Goal: Information Seeking & Learning: Learn about a topic

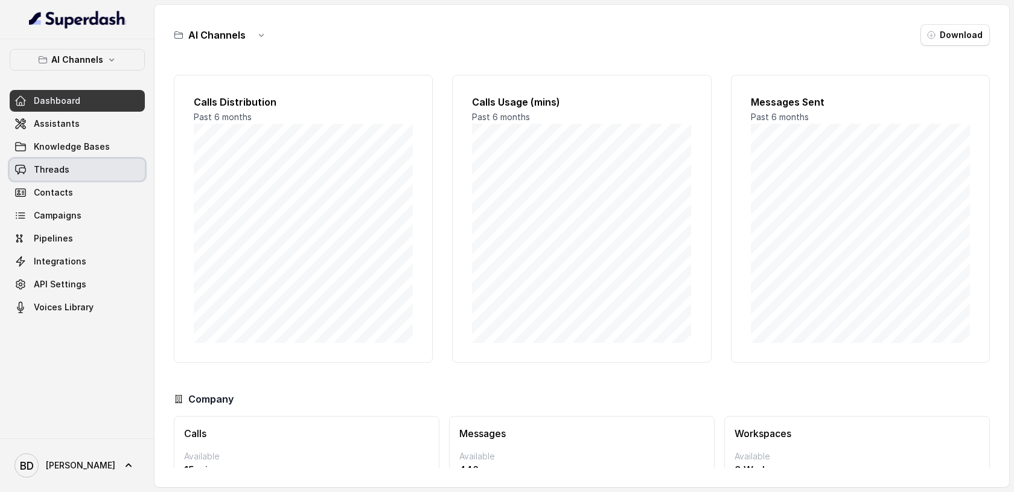
click at [65, 171] on span "Threads" at bounding box center [52, 170] width 36 height 12
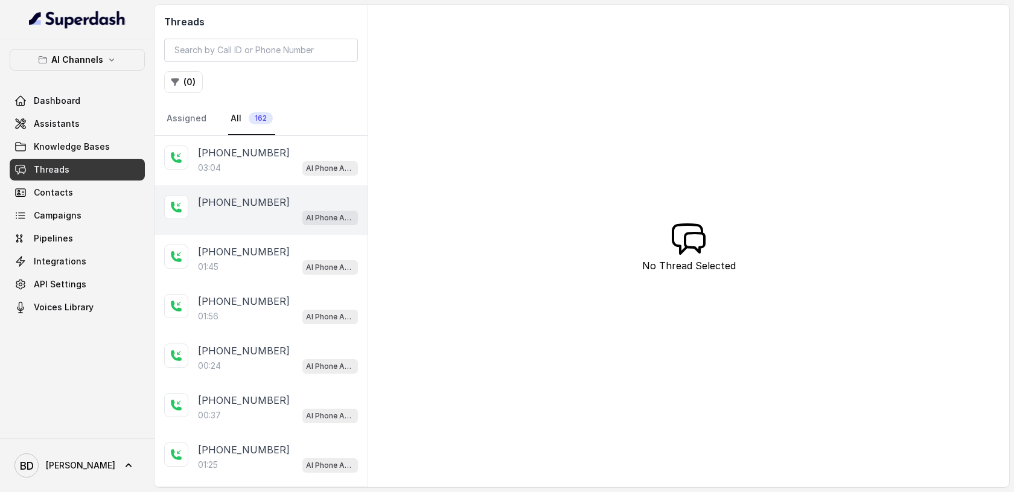
click at [209, 202] on p "[PHONE_NUMBER]" at bounding box center [244, 202] width 92 height 14
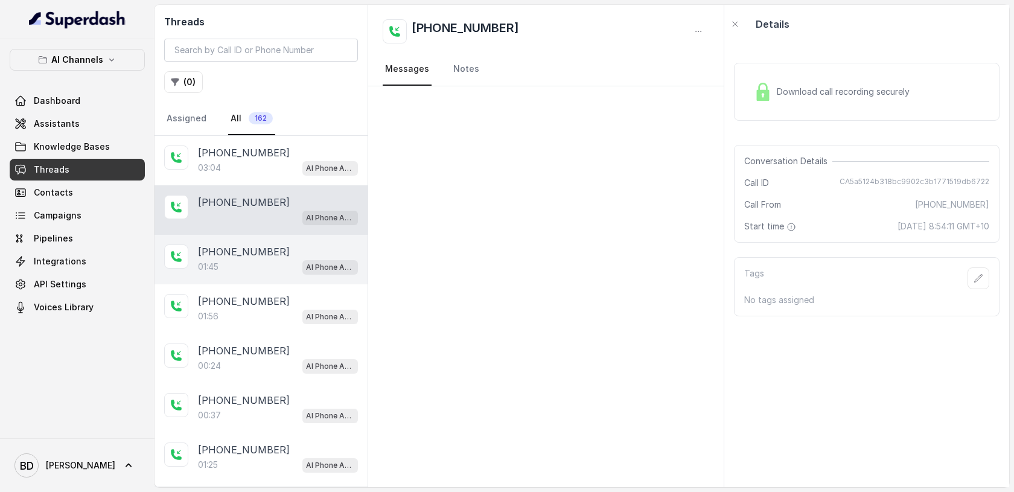
click at [205, 251] on p "[PHONE_NUMBER]" at bounding box center [244, 251] width 92 height 14
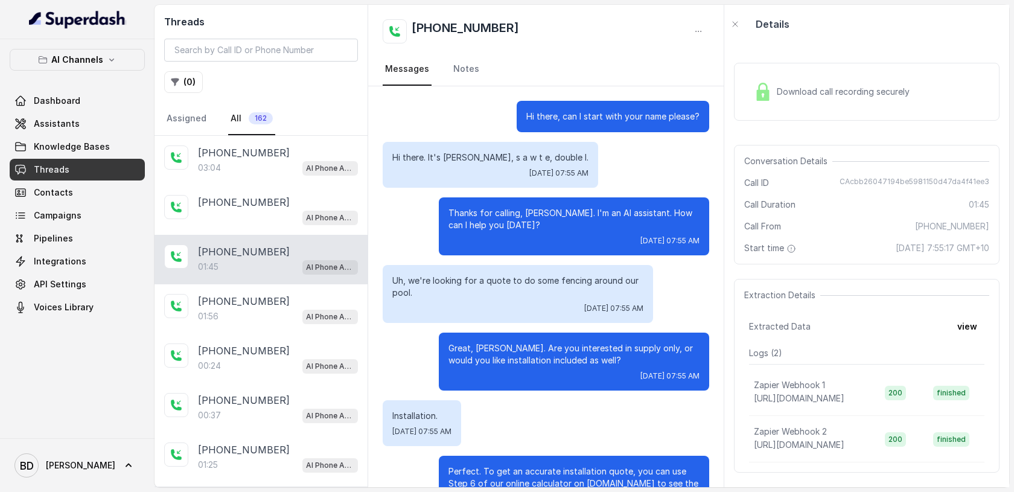
scroll to position [630, 0]
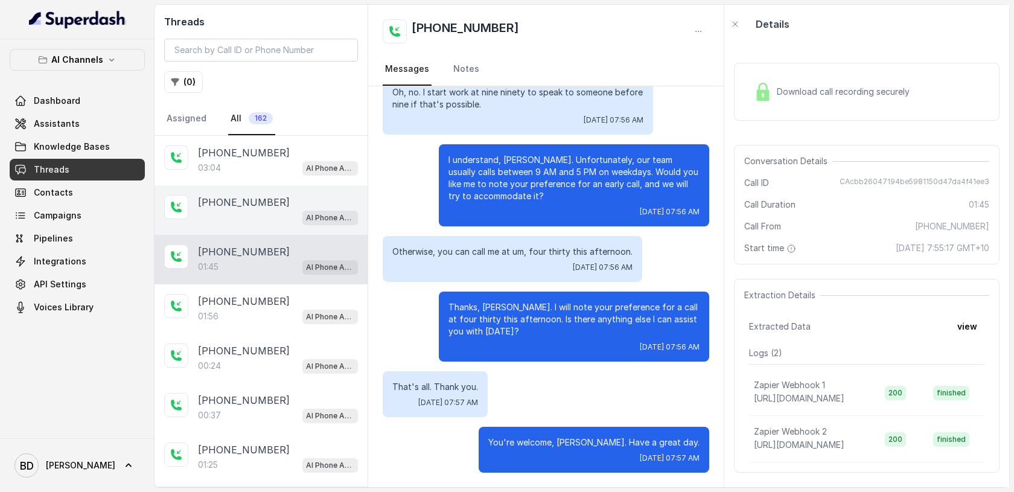
click at [229, 209] on div "AI Phone Assistant" at bounding box center [278, 217] width 160 height 16
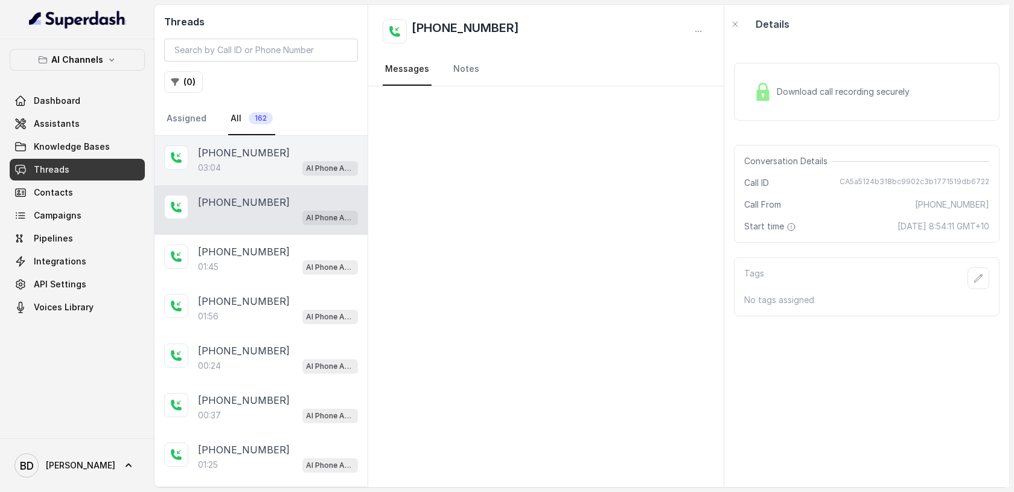
click at [231, 154] on p "[PHONE_NUMBER]" at bounding box center [244, 152] width 92 height 14
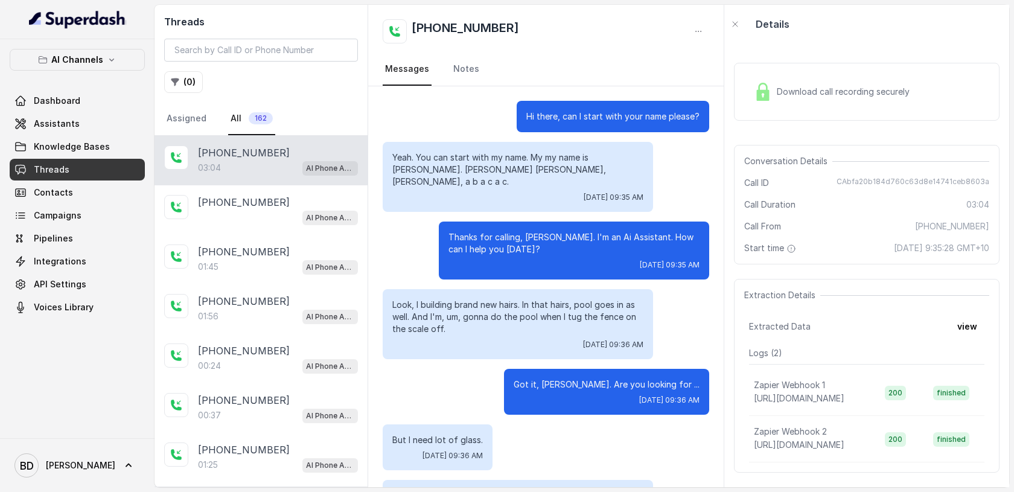
click at [761, 98] on img at bounding box center [763, 92] width 18 height 18
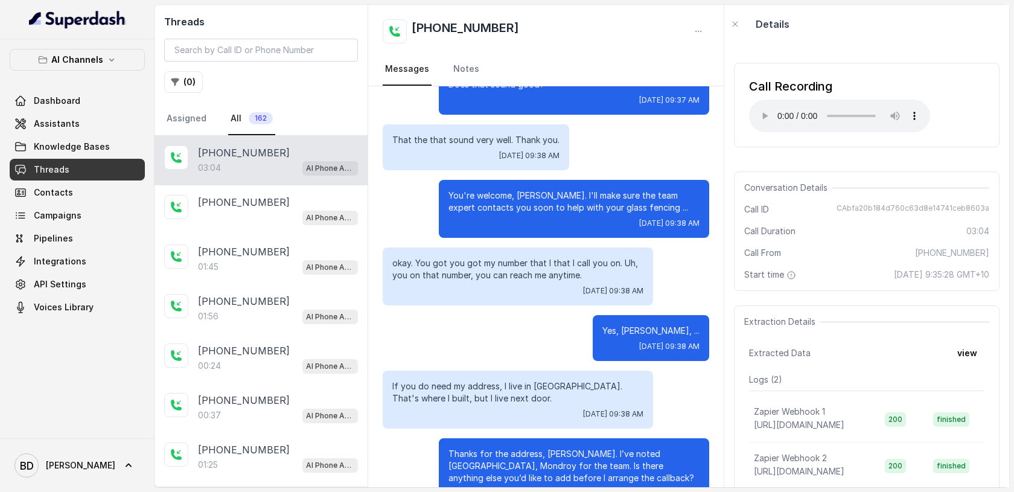
scroll to position [1267, 0]
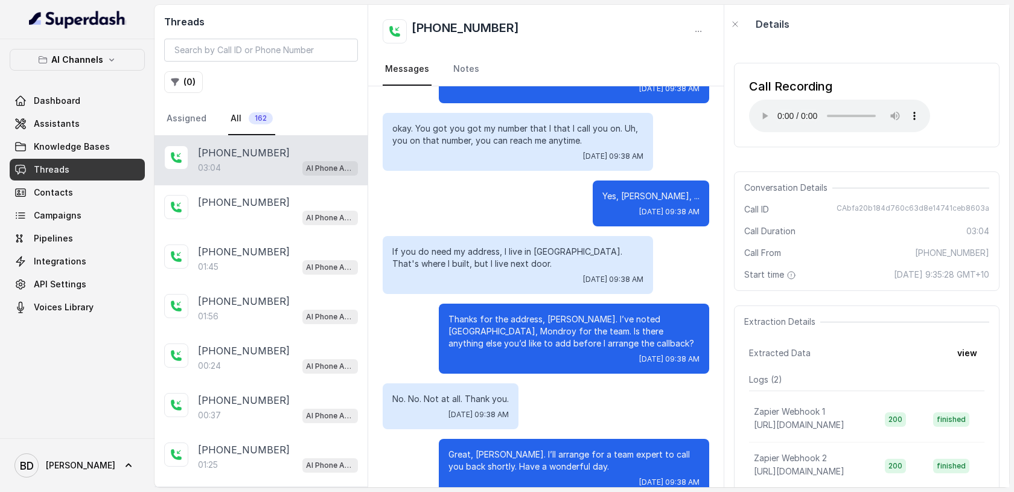
click at [675, 238] on div "If you do need my address, I live in [GEOGRAPHIC_DATA]. That's where I built, b…" at bounding box center [546, 265] width 326 height 58
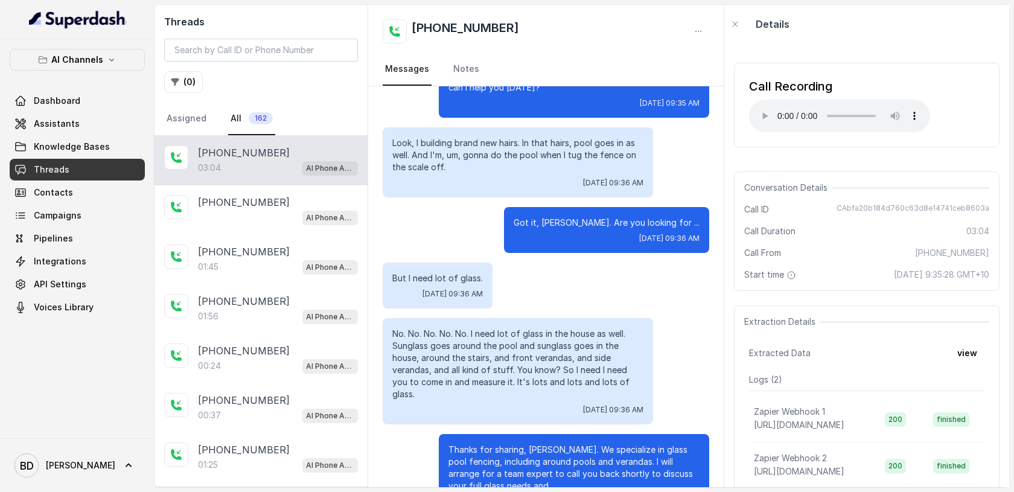
scroll to position [0, 0]
